Goal: Information Seeking & Learning: Learn about a topic

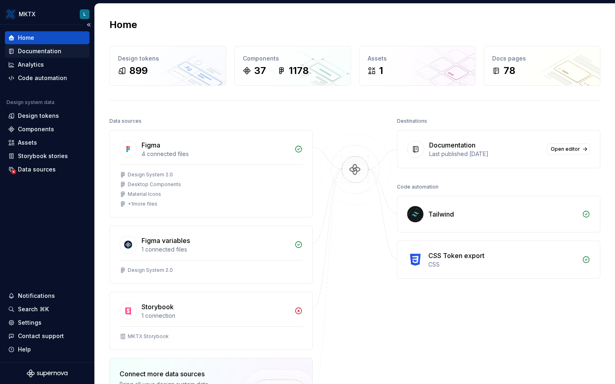
click at [30, 52] on div "Documentation" at bounding box center [39, 51] width 43 height 8
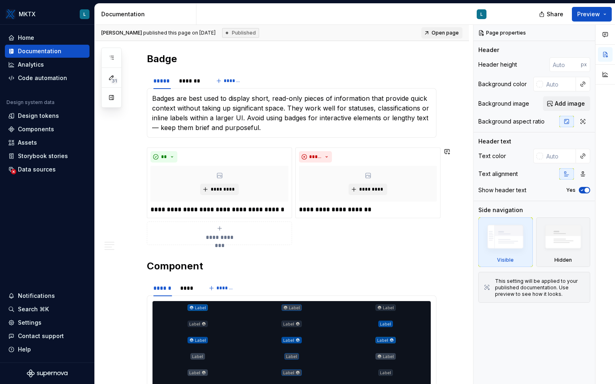
scroll to position [163, 0]
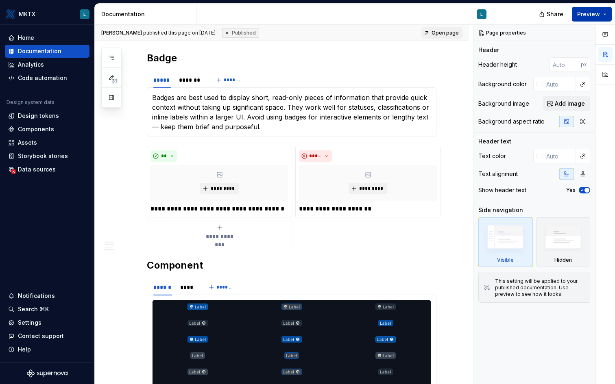
click at [512, 15] on span "Preview" at bounding box center [588, 14] width 23 height 8
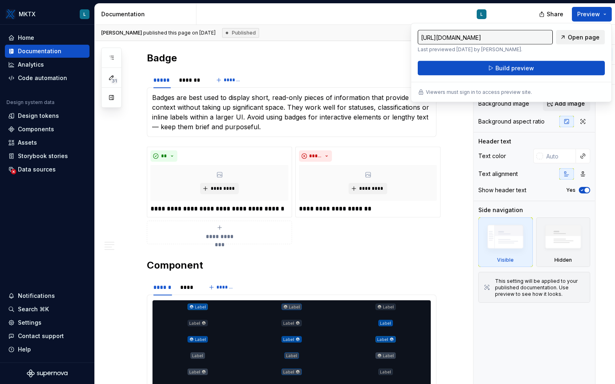
click at [512, 38] on span "Open page" at bounding box center [583, 37] width 32 height 8
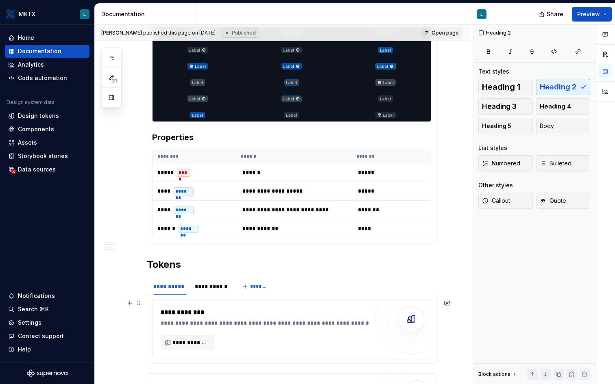
scroll to position [443, 0]
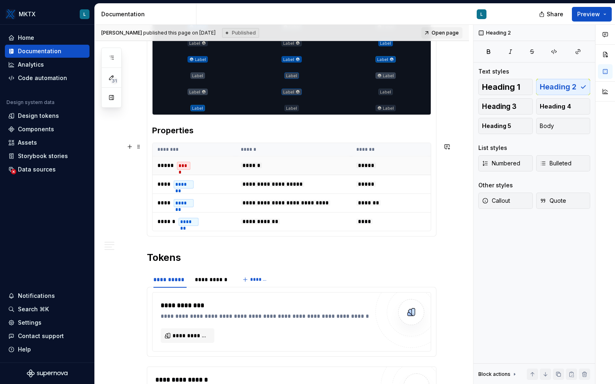
click at [164, 165] on span "*****" at bounding box center [165, 166] width 16 height 6
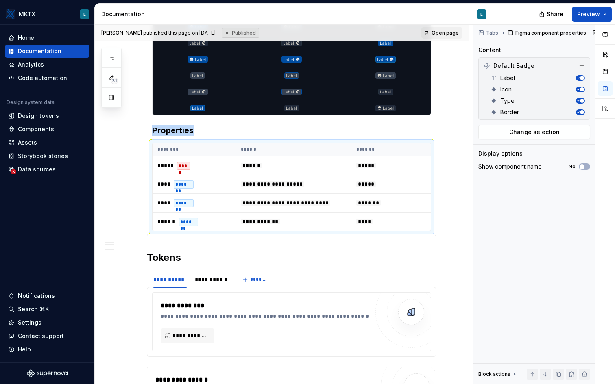
click at [504, 101] on span "Type" at bounding box center [507, 101] width 14 height 8
click at [512, 167] on button "No" at bounding box center [583, 166] width 11 height 7
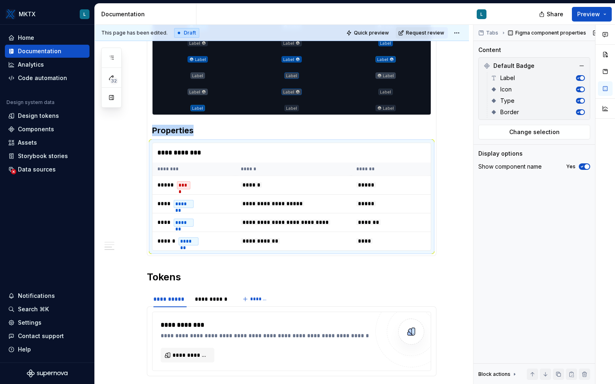
click at [512, 167] on span "button" at bounding box center [586, 166] width 5 height 5
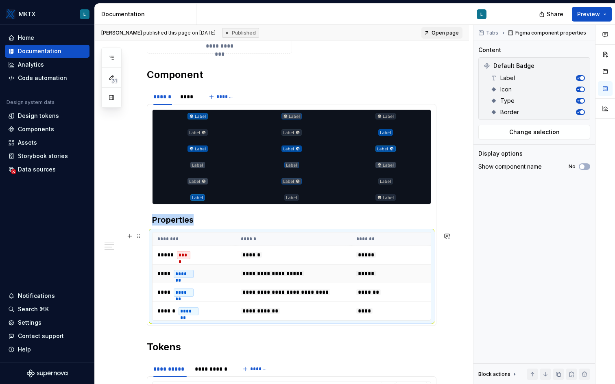
scroll to position [357, 0]
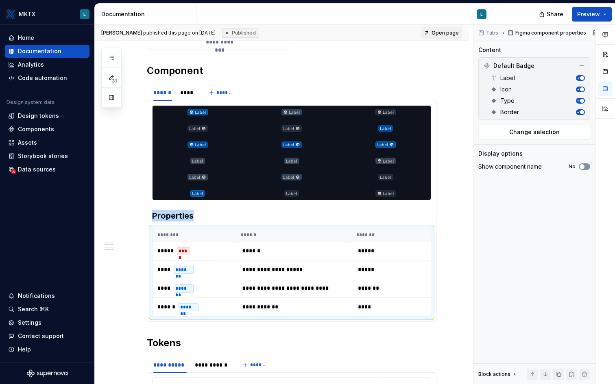
click at [512, 167] on button "No" at bounding box center [583, 166] width 11 height 7
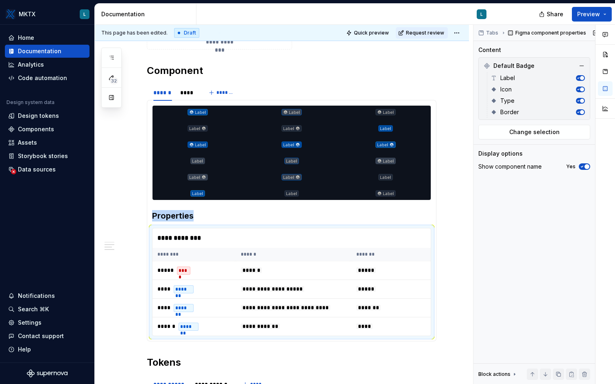
click at [512, 167] on span "button" at bounding box center [586, 166] width 5 height 5
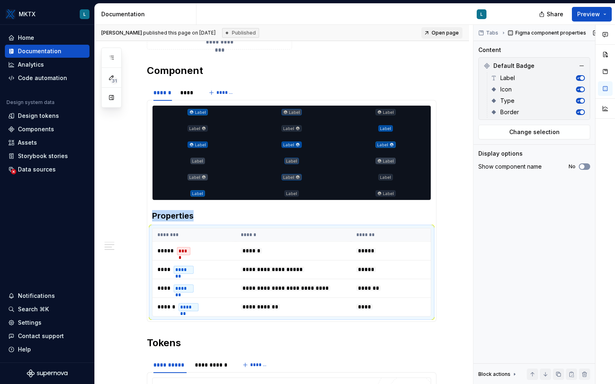
click at [512, 167] on button "No" at bounding box center [583, 166] width 11 height 7
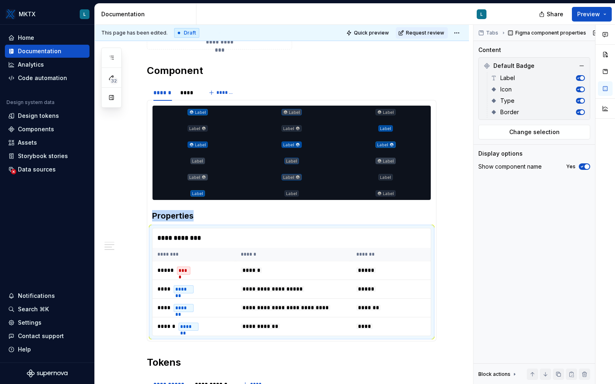
click at [512, 167] on span "button" at bounding box center [586, 166] width 5 height 5
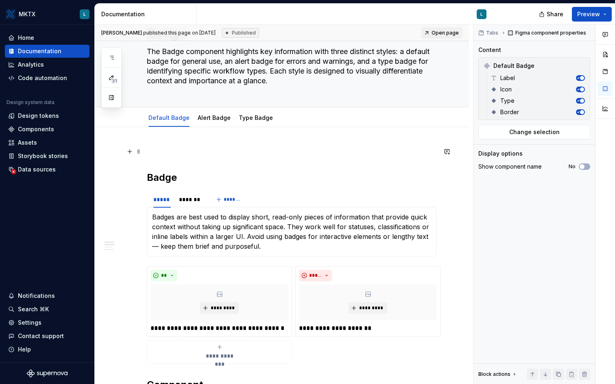
scroll to position [16, 0]
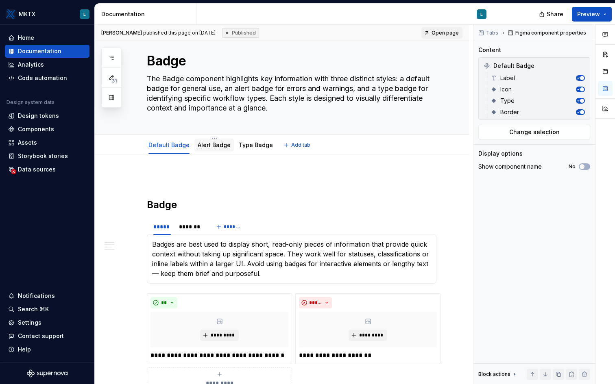
click at [211, 144] on link "Alert Badge" at bounding box center [214, 144] width 33 height 7
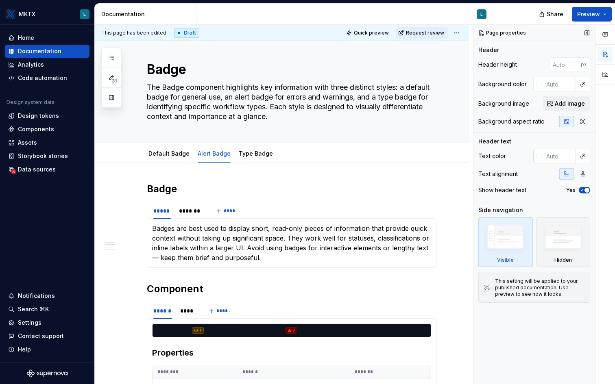
scroll to position [5, 0]
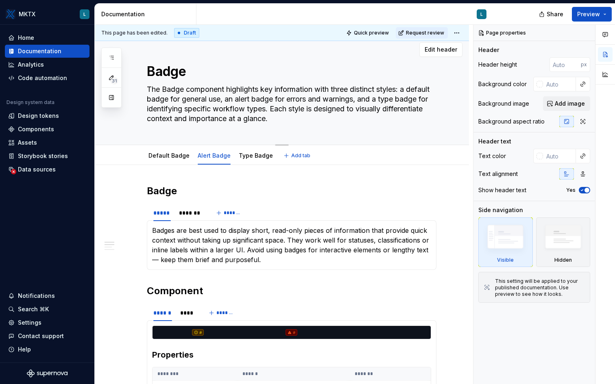
drag, startPoint x: 148, startPoint y: 89, endPoint x: 326, endPoint y: 123, distance: 180.8
click at [326, 123] on textarea "The Badge component highlights key information with three distinct styles: a de…" at bounding box center [289, 104] width 289 height 42
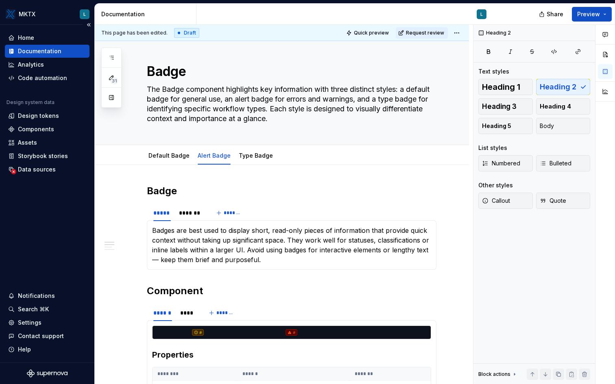
click at [44, 209] on div "Home Documentation Analytics Code automation Design system data Design tokens C…" at bounding box center [47, 194] width 94 height 338
type textarea "*"
